Goal: Browse casually

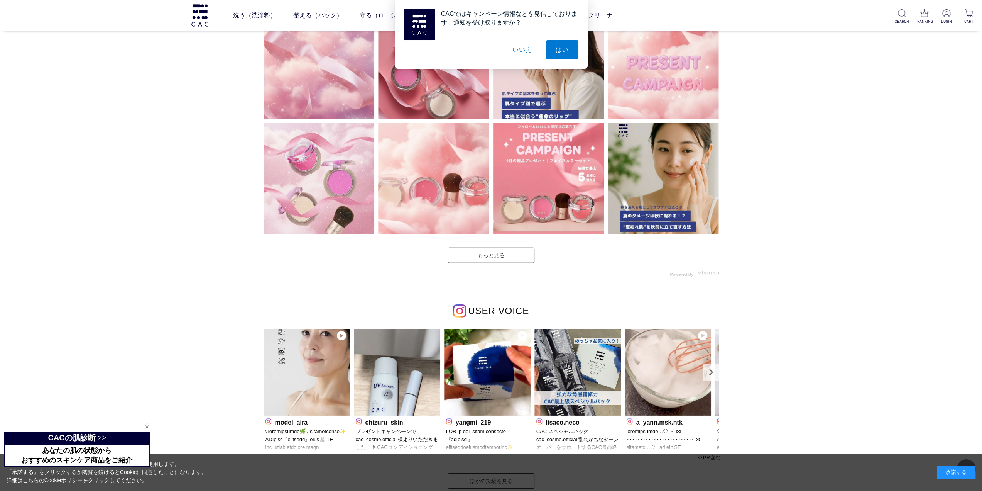
scroll to position [2264, 0]
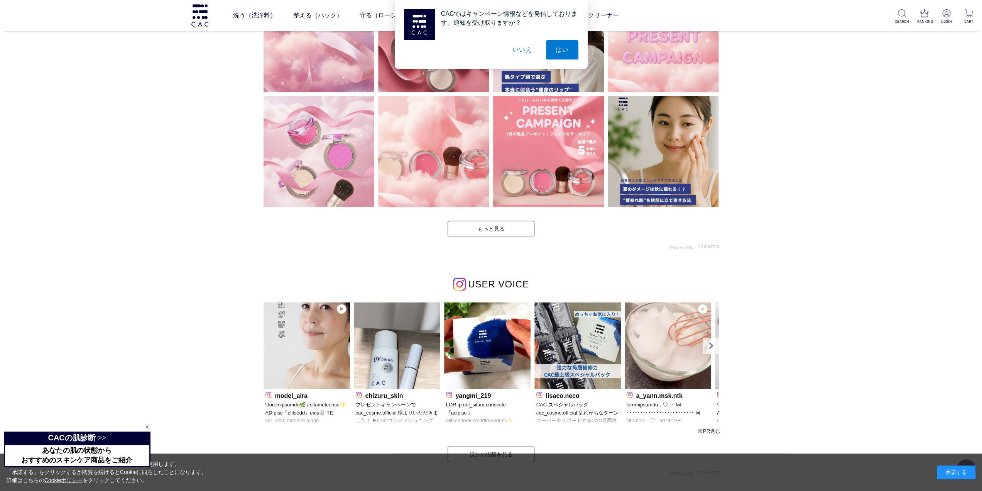
click at [484, 235] on div at bounding box center [491, 115] width 459 height 271
click at [485, 227] on link "もっと見る" at bounding box center [491, 228] width 87 height 15
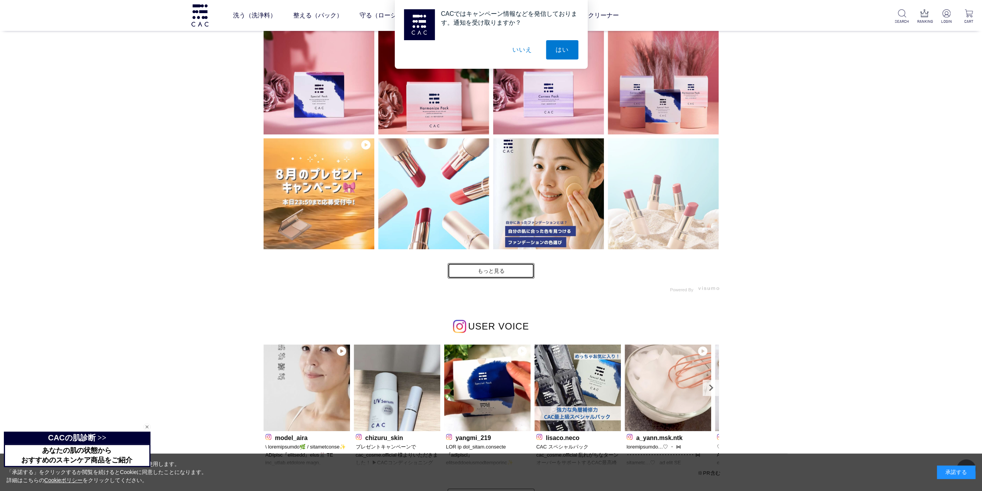
scroll to position [2367, 0]
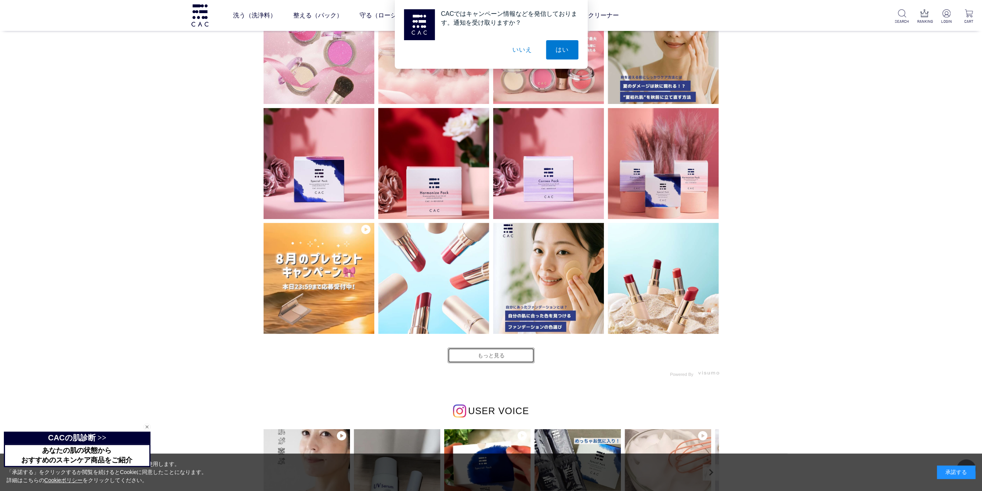
click at [493, 355] on link "もっと見る" at bounding box center [491, 354] width 87 height 15
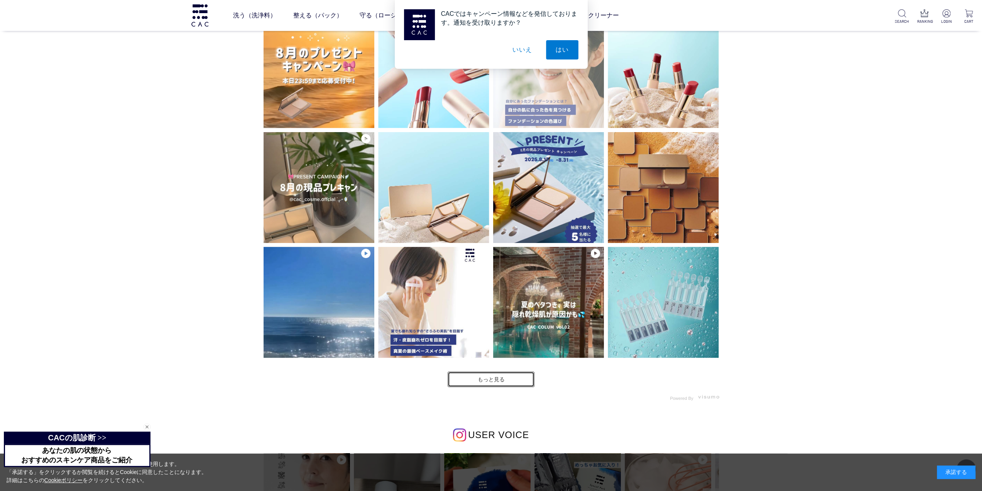
scroll to position [2779, 0]
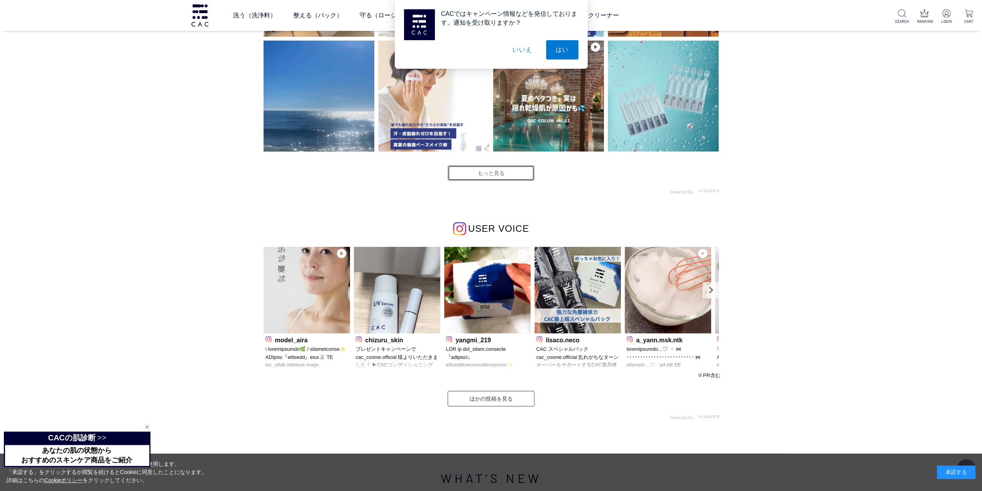
click at [515, 171] on link "もっと見る" at bounding box center [491, 172] width 87 height 15
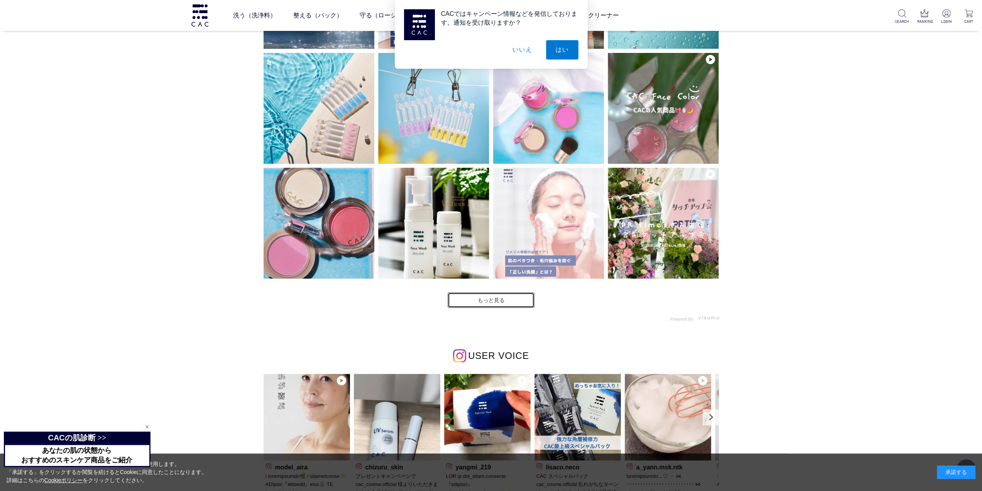
scroll to position [2882, 0]
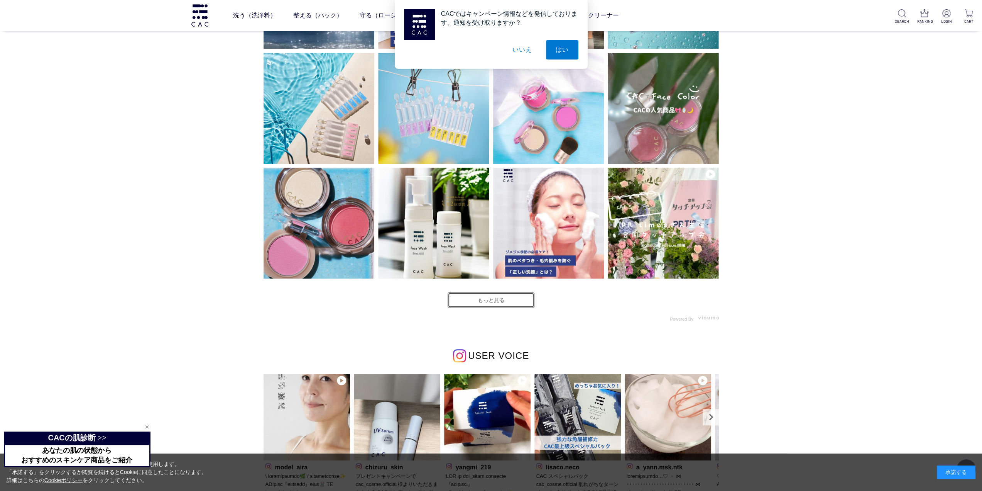
click at [491, 299] on link "もっと見る" at bounding box center [491, 299] width 87 height 15
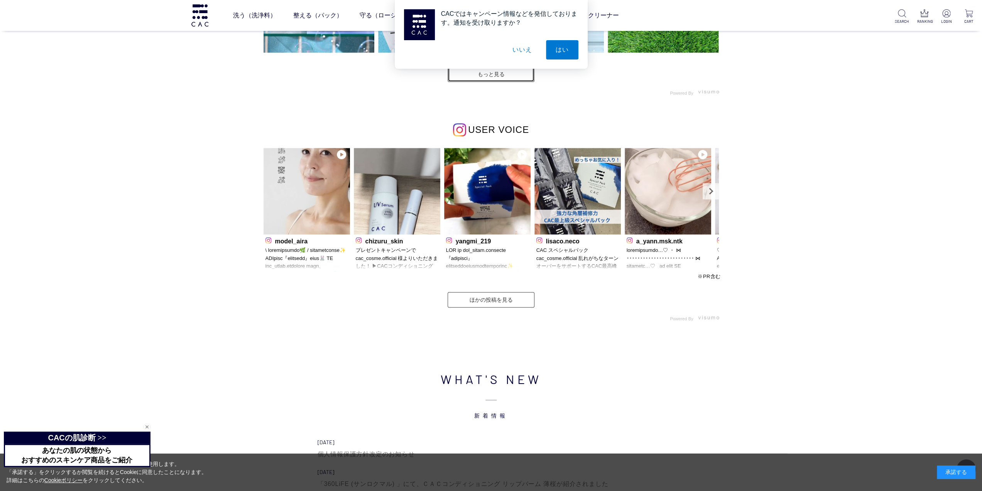
scroll to position [3397, 0]
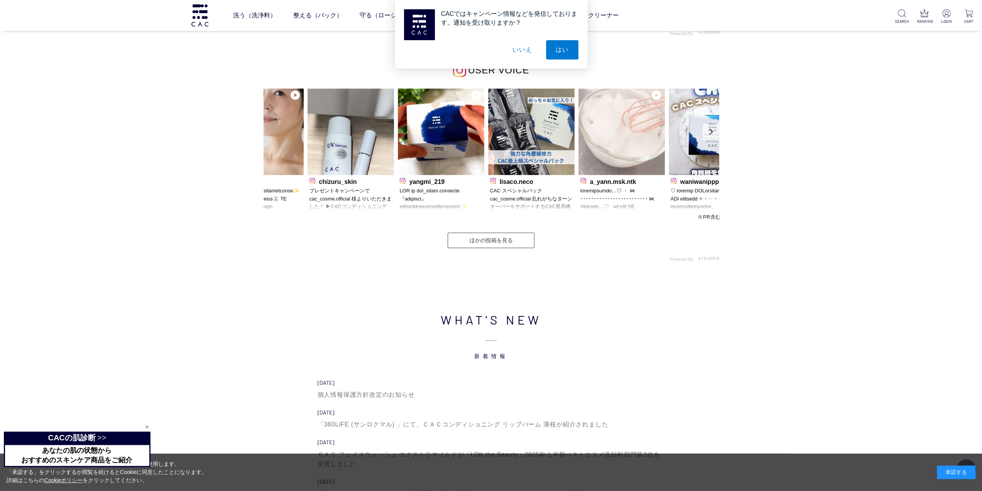
drag, startPoint x: 621, startPoint y: 162, endPoint x: 403, endPoint y: 156, distance: 217.8
click at [579, 159] on img at bounding box center [622, 131] width 86 height 86
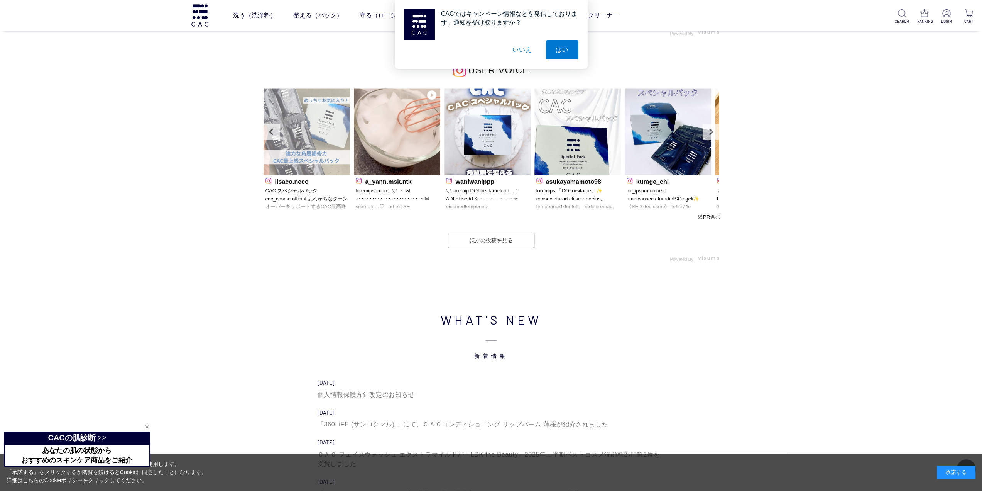
click at [312, 153] on img at bounding box center [307, 131] width 86 height 86
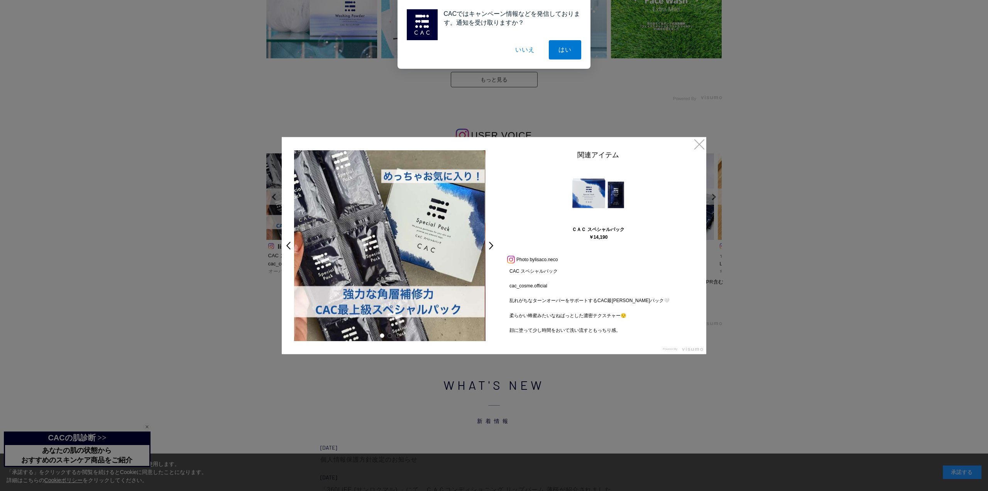
drag, startPoint x: 452, startPoint y: 261, endPoint x: 295, endPoint y: 264, distance: 157.1
click at [300, 264] on img at bounding box center [388, 245] width 191 height 191
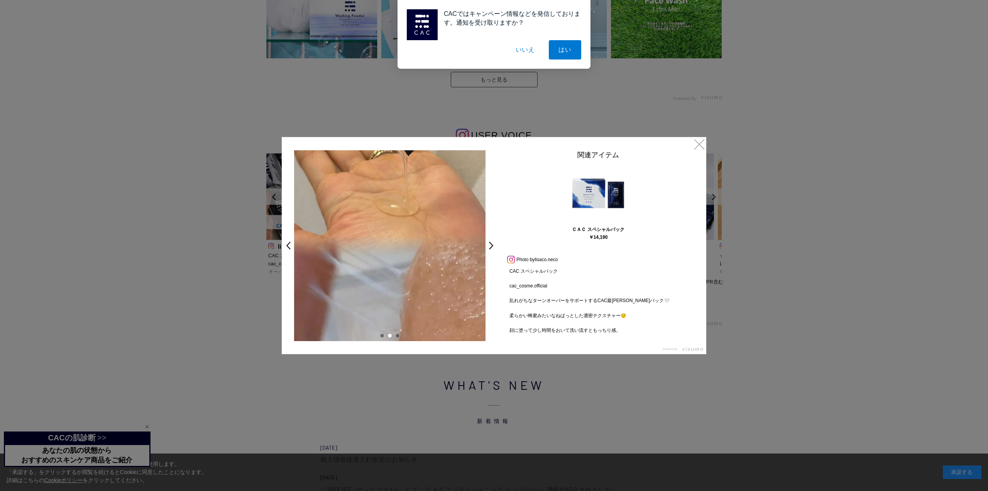
click at [818, 182] on div at bounding box center [494, 245] width 988 height 491
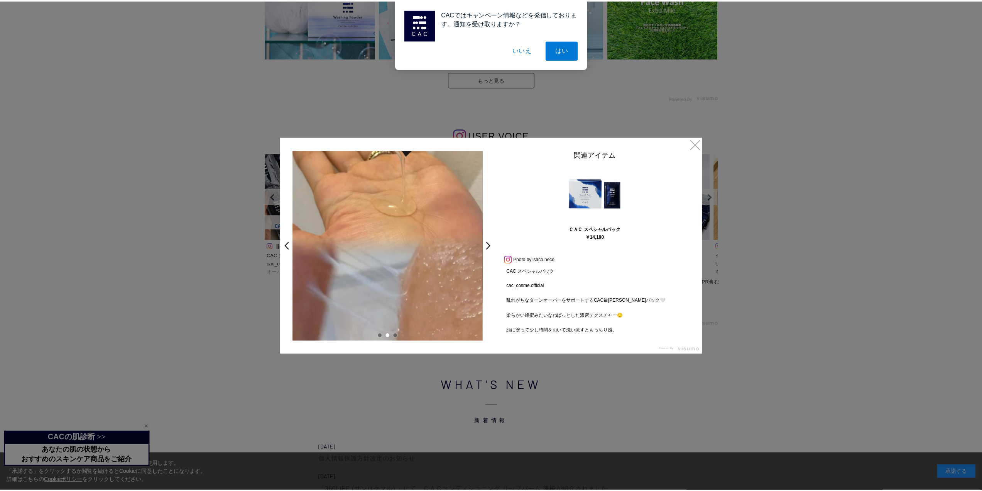
scroll to position [3397, 0]
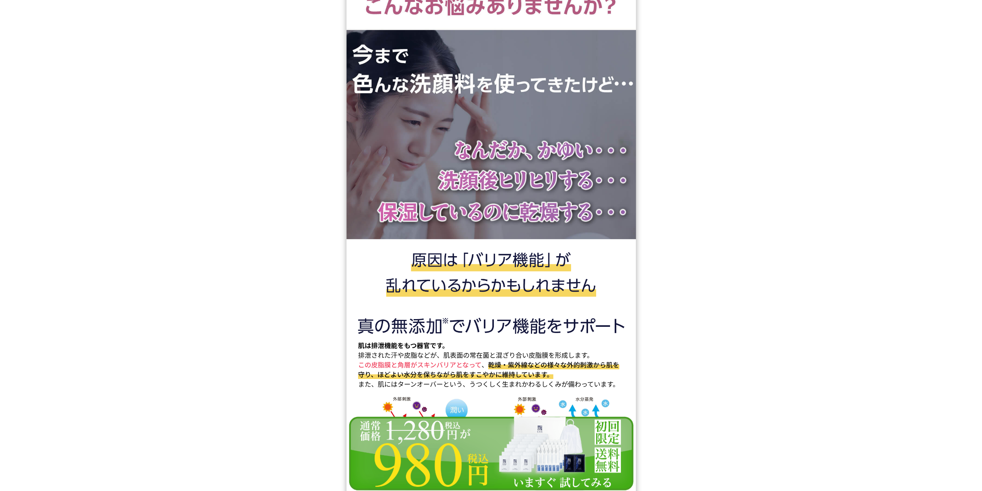
scroll to position [4014, 0]
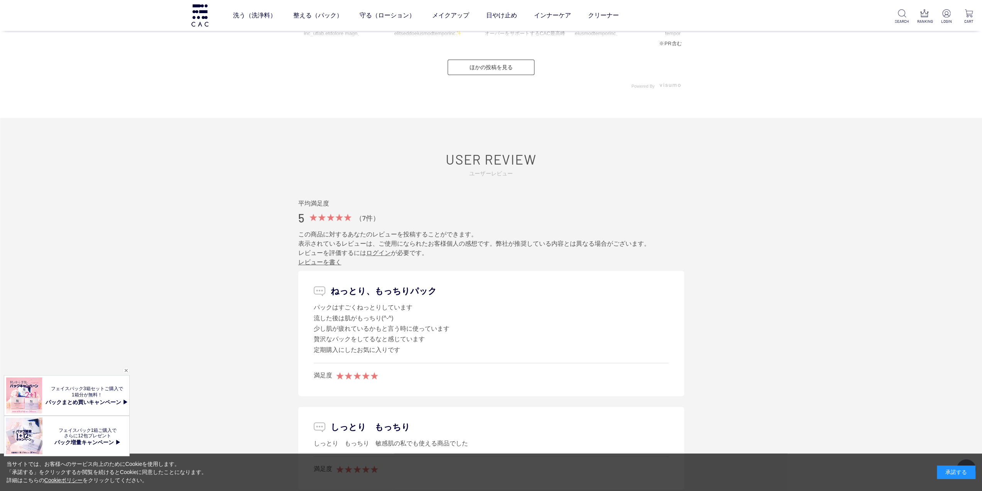
scroll to position [3499, 0]
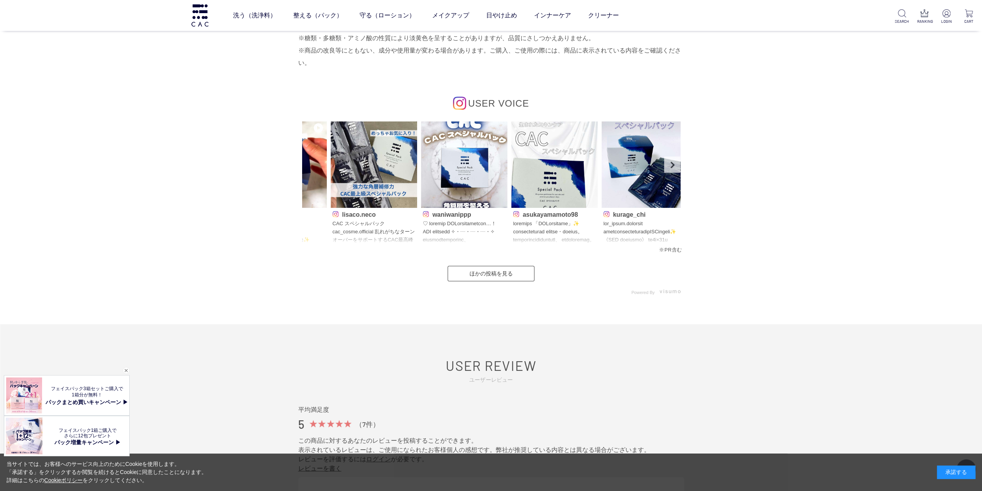
drag, startPoint x: 589, startPoint y: 194, endPoint x: 293, endPoint y: 174, distance: 296.3
click at [299, 175] on div "USER VOICE model_aira yangmi_219 lisaco.neco" at bounding box center [491, 183] width 386 height 224
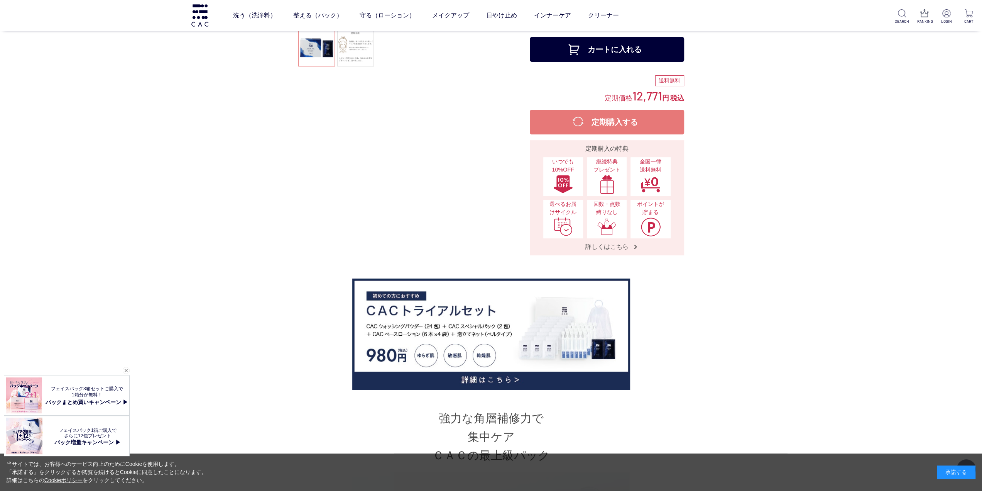
scroll to position [0, 0]
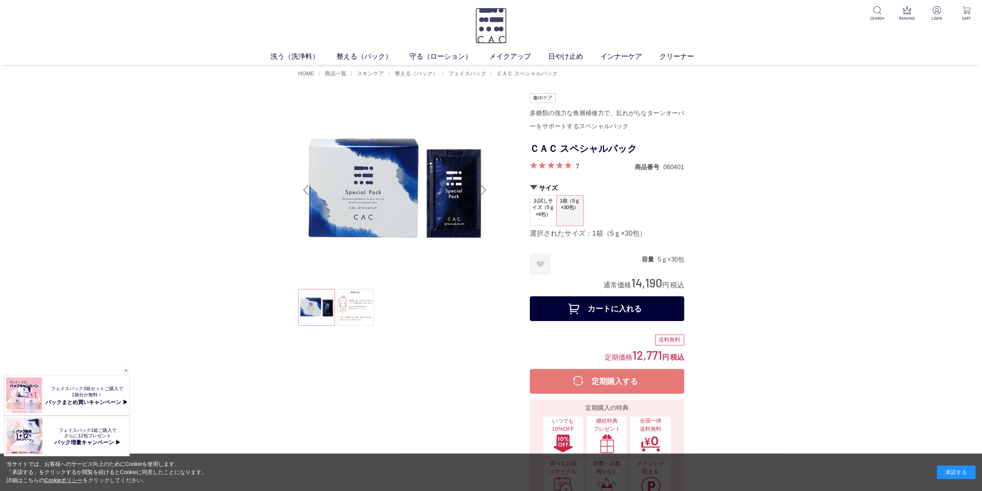
click at [493, 16] on img at bounding box center [491, 26] width 31 height 36
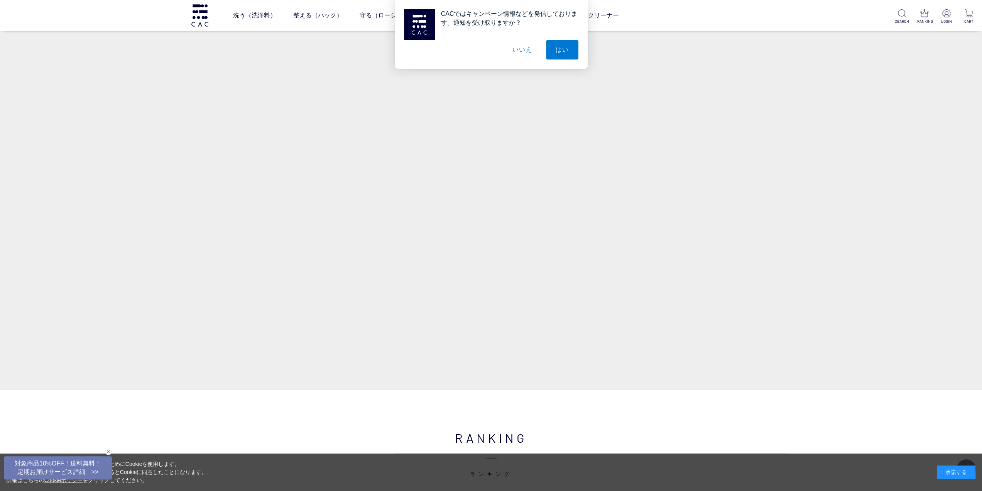
scroll to position [1132, 0]
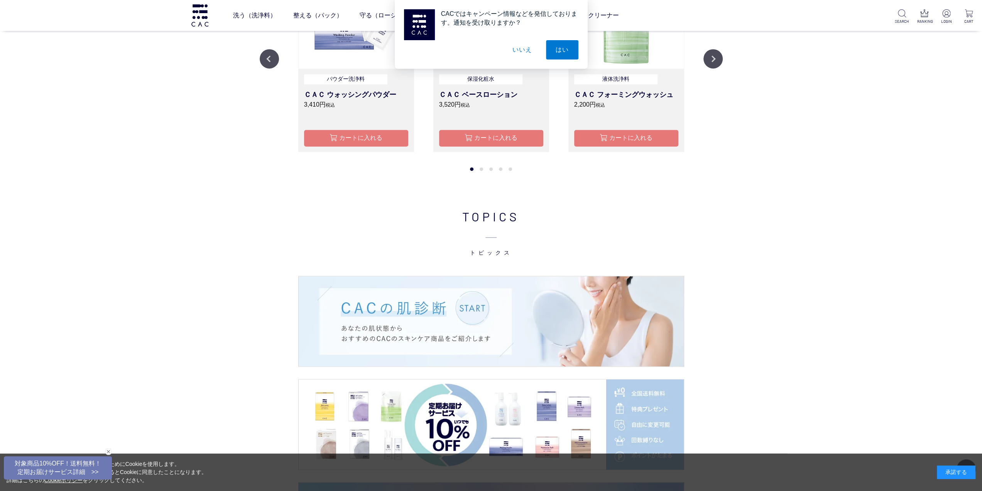
click at [520, 44] on button "いいえ" at bounding box center [522, 49] width 39 height 19
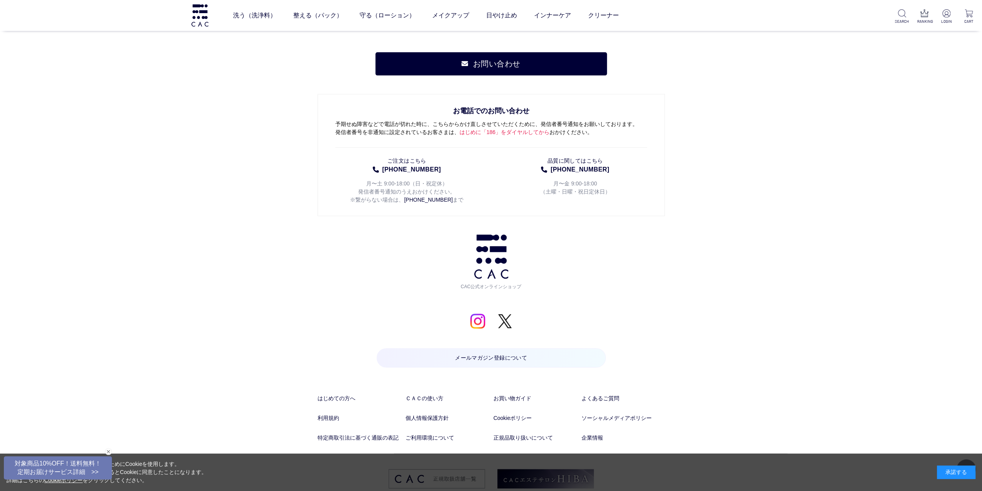
scroll to position [4022, 0]
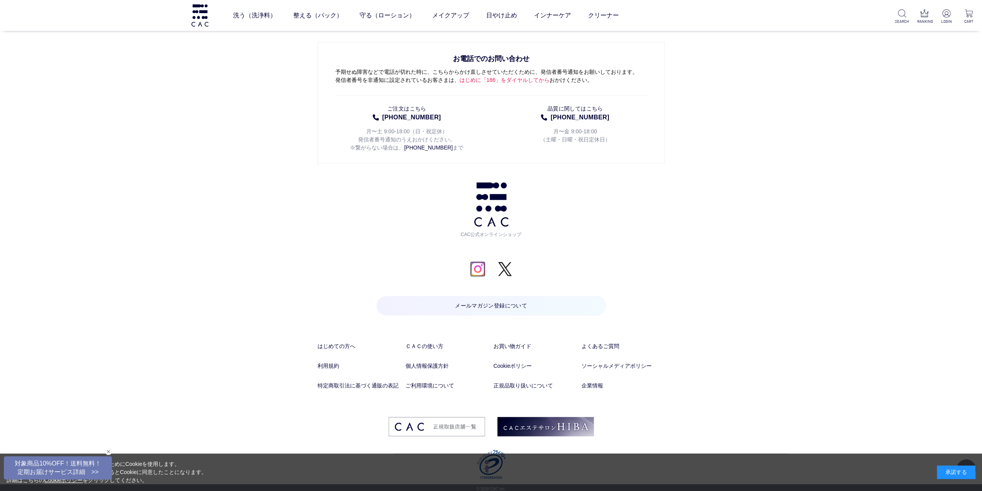
click at [482, 269] on img at bounding box center [477, 268] width 15 height 15
